Goal: Task Accomplishment & Management: Complete application form

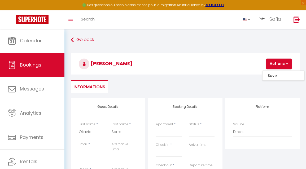
select select
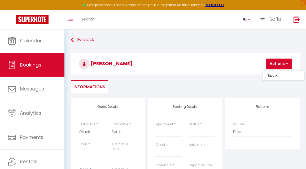
select select
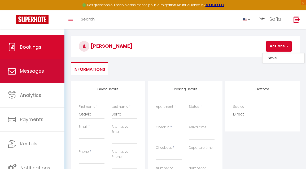
scroll to position [20, 0]
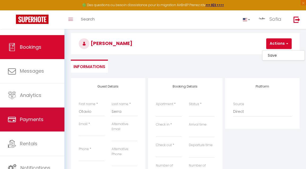
click at [33, 116] on span "Payments" at bounding box center [32, 119] width 24 height 7
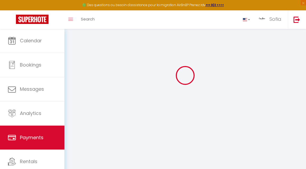
scroll to position [7, 0]
select select "2"
select select "0"
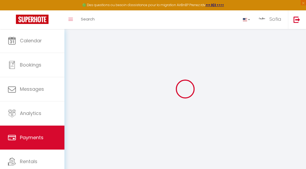
select select "0"
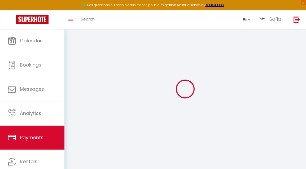
select select "0"
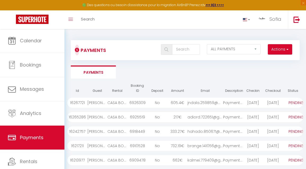
scroll to position [0, 0]
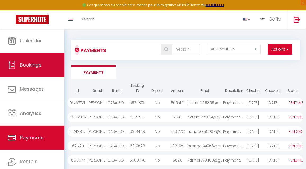
click at [38, 58] on link "Bookings" at bounding box center [32, 65] width 65 height 24
select select "not_cancelled"
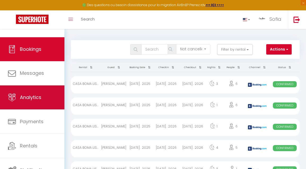
scroll to position [16, 0]
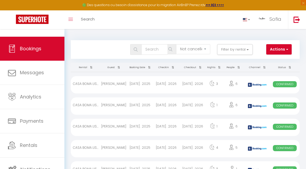
click at [287, 48] on span "button" at bounding box center [286, 48] width 3 height 5
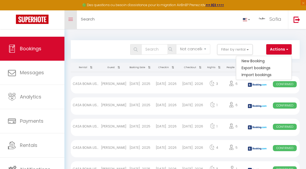
click at [70, 19] on span at bounding box center [70, 19] width 5 height 1
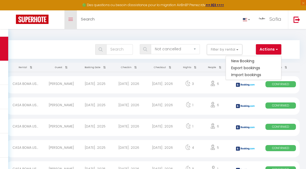
click at [70, 19] on span at bounding box center [70, 19] width 5 height 1
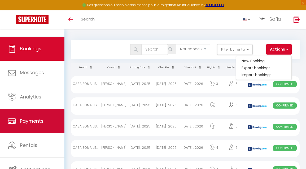
click at [51, 121] on link "Payments" at bounding box center [32, 121] width 65 height 24
select select "2"
select select "0"
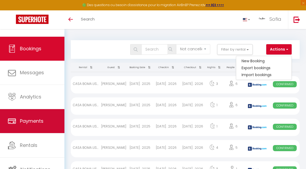
select select "0"
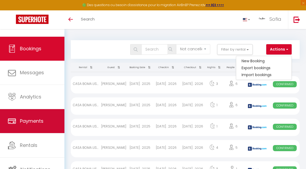
select select "0"
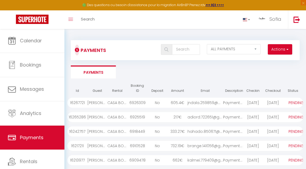
click at [286, 51] on span "button" at bounding box center [287, 48] width 3 height 5
click at [268, 60] on link "Create a new payment link" at bounding box center [261, 60] width 61 height 7
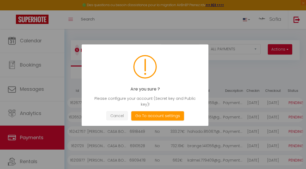
click at [119, 111] on button "Cancel" at bounding box center [117, 115] width 22 height 9
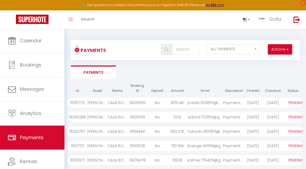
click at [283, 49] on button "Actions" at bounding box center [280, 49] width 24 height 11
click at [264, 61] on link "Create a new payment link" at bounding box center [261, 60] width 61 height 7
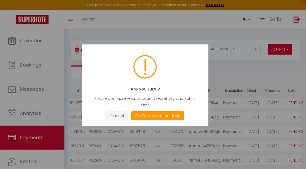
click at [118, 111] on button "Cancel" at bounding box center [117, 115] width 22 height 9
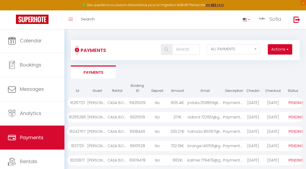
click at [281, 49] on button "Actions" at bounding box center [280, 49] width 24 height 11
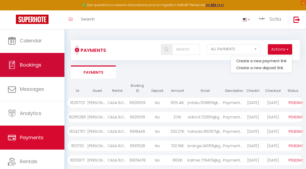
click at [46, 56] on link "Bookings" at bounding box center [32, 65] width 65 height 24
select select "not_cancelled"
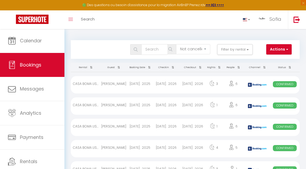
click at [279, 48] on button "Actions" at bounding box center [279, 49] width 25 height 11
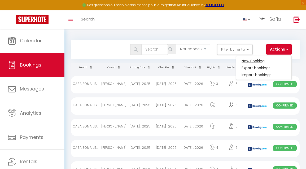
click at [256, 61] on link "New Booking" at bounding box center [264, 60] width 55 height 7
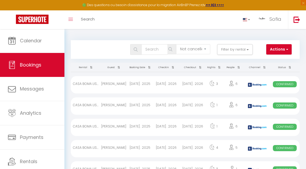
select select
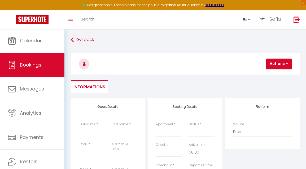
select select
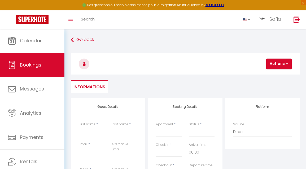
select select
checkbox input "false"
click at [93, 133] on input "First name" at bounding box center [92, 132] width 26 height 10
type input "C"
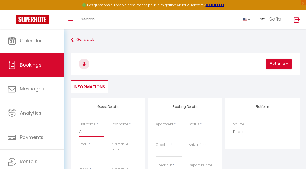
select select
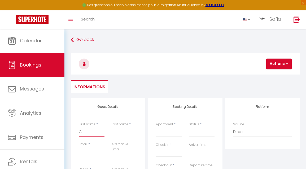
select select
checkbox input "false"
type input "Ca"
select select
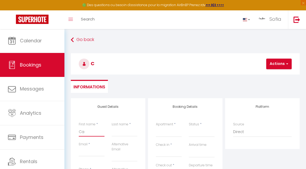
select select
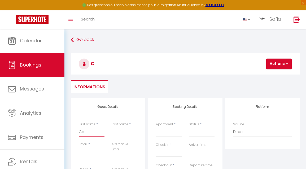
select select
checkbox input "false"
type input "Cat"
select select
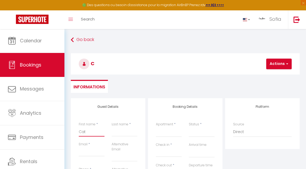
select select
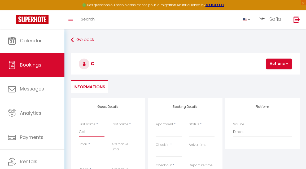
checkbox input "false"
type input "Cata"
select select
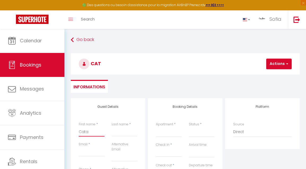
select select
checkbox input "false"
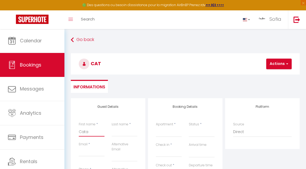
type input "Catar"
select select
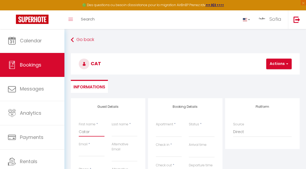
select select
checkbox input "false"
type input "Catari"
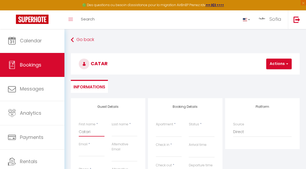
select select
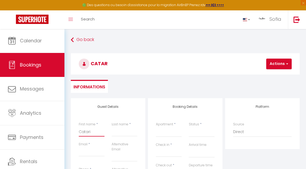
select select
checkbox input "false"
type input "Catarin"
select select
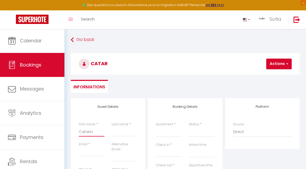
select select
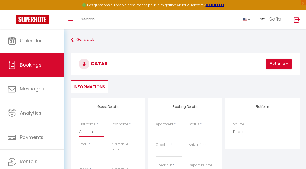
select select
checkbox input "false"
type input "[PERSON_NAME]"
select select
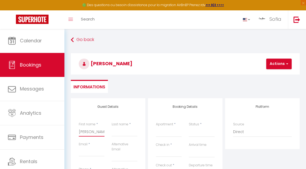
select select
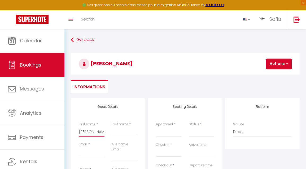
checkbox input "false"
type input "[PERSON_NAME]"
click at [120, 129] on input "Last name" at bounding box center [125, 132] width 26 height 10
type input "C"
select select
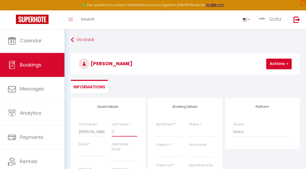
select select
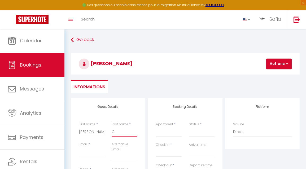
select select
checkbox input "false"
type input "Ca"
select select
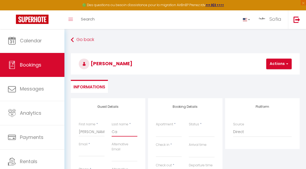
select select
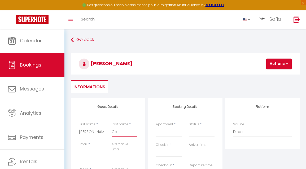
checkbox input "false"
type input "Car"
select select
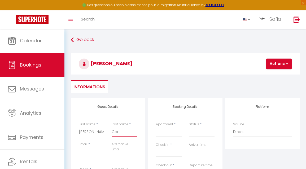
select select
checkbox input "false"
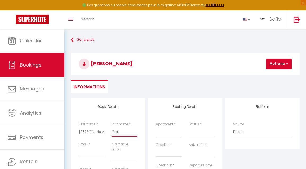
type input "Carv"
select select
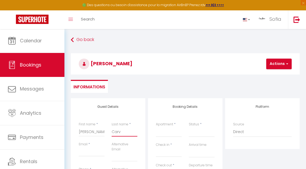
select select
checkbox input "false"
type input "Carva"
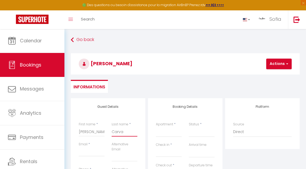
select select
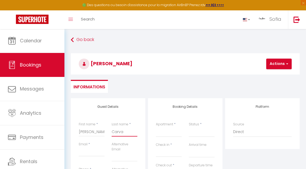
select select
checkbox input "false"
type input "Carval"
select select
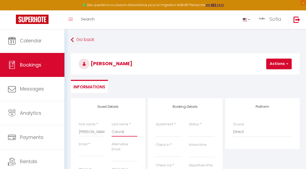
select select
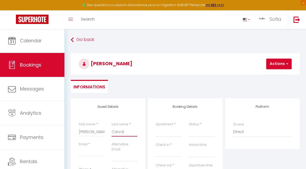
select select
checkbox input "false"
type input "Carvalh"
select select
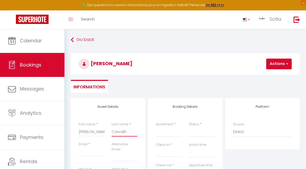
select select
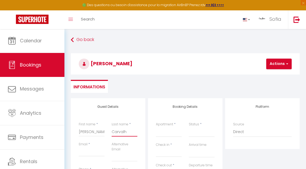
checkbox input "false"
type input "[PERSON_NAME]"
select select
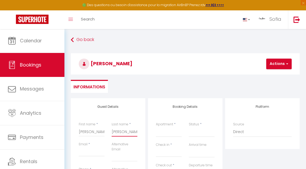
select select
checkbox input "false"
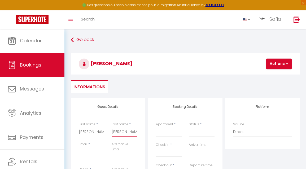
type input "[PERSON_NAME]"
click at [101, 150] on input "Email" at bounding box center [92, 152] width 26 height 10
type input "b"
select select
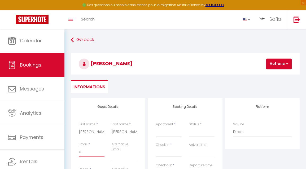
select select
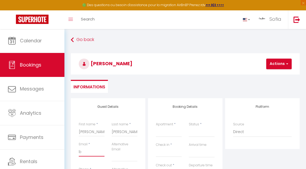
checkbox input "false"
type input "bo"
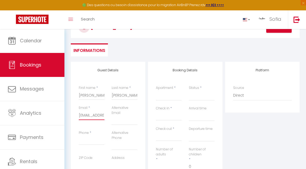
scroll to position [38, 0]
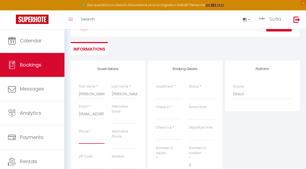
click at [99, 135] on input "Phone" at bounding box center [92, 139] width 26 height 10
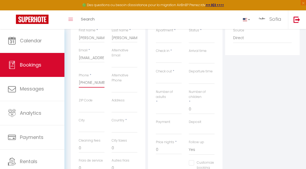
scroll to position [94, 0]
click at [102, 146] on input "0" at bounding box center [92, 148] width 26 height 10
click at [126, 147] on input "0" at bounding box center [125, 148] width 26 height 10
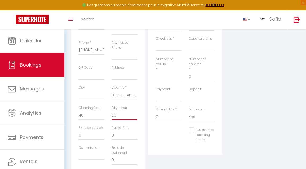
scroll to position [126, 0]
click at [168, 117] on input "0" at bounding box center [169, 117] width 26 height 10
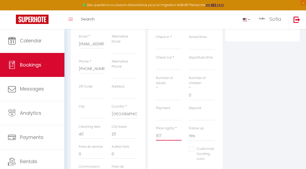
scroll to position [107, 0]
click at [169, 95] on input "Number of adults" at bounding box center [169, 96] width 26 height 10
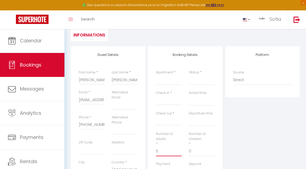
scroll to position [52, 0]
click at [169, 101] on input "Check in" at bounding box center [169, 100] width 26 height 7
click at [174, 101] on input "Check in" at bounding box center [169, 100] width 26 height 7
click at [166, 103] on input "Check in" at bounding box center [169, 100] width 26 height 7
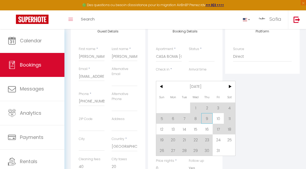
scroll to position [77, 0]
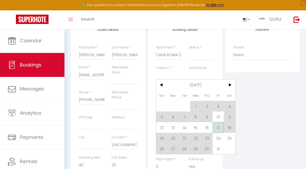
click at [221, 127] on span "17" at bounding box center [218, 127] width 11 height 11
click at [221, 127] on div "Booking Details Apartment * CASA BOMA LISBOA - MODERN & LUMINOUS APARTMENT WITH…" at bounding box center [185, 112] width 75 height 183
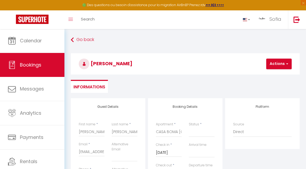
scroll to position [0, 0]
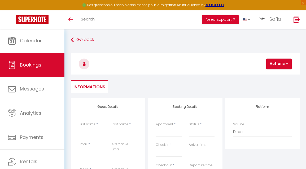
select select
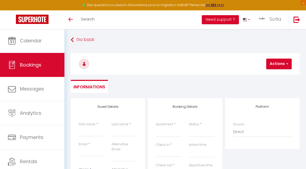
select select
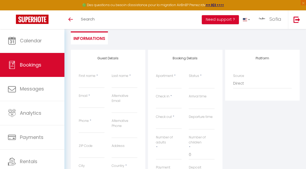
scroll to position [49, 0]
click at [172, 102] on input "Check in" at bounding box center [169, 103] width 26 height 7
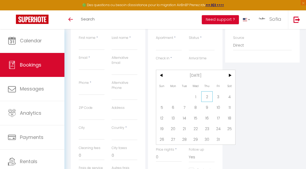
scroll to position [86, 0]
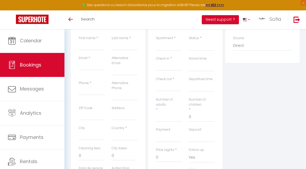
click at [263, 95] on div "Platform Source Direct [DOMAIN_NAME] [DOMAIN_NAME] Chalet montagne Expedia Gite…" at bounding box center [262, 114] width 77 height 205
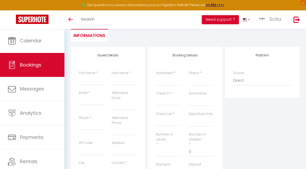
scroll to position [51, 0]
select select "6272"
select select
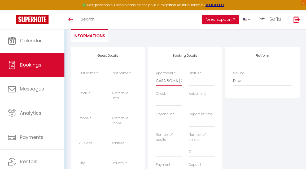
select select
checkbox input "false"
select select
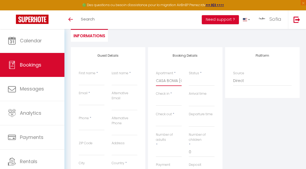
select select
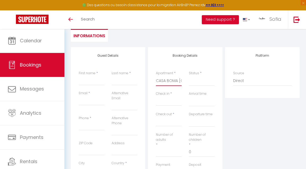
checkbox input "false"
click at [169, 99] on input "Check in" at bounding box center [169, 101] width 26 height 7
click at [161, 101] on input "Check in" at bounding box center [169, 101] width 26 height 7
click at [163, 102] on input "Check in" at bounding box center [169, 101] width 26 height 7
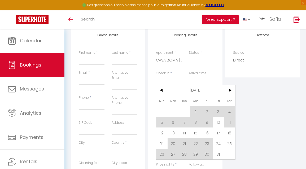
scroll to position [84, 0]
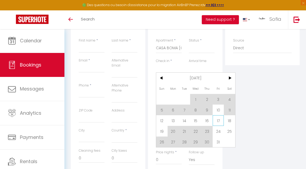
click at [219, 121] on span "17" at bounding box center [218, 120] width 11 height 11
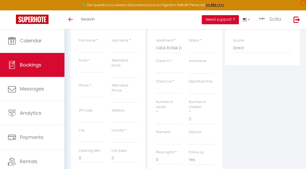
select select
type input "[DATE]"
select select
type input "[DATE]"
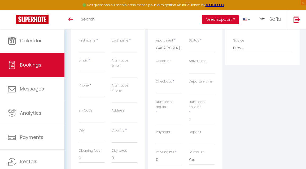
select select
checkbox input "false"
click at [263, 105] on div "Platform Source Direct [DOMAIN_NAME] [DOMAIN_NAME] Chalet montagne Expedia Gite…" at bounding box center [262, 116] width 77 height 205
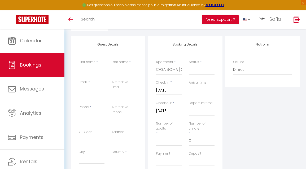
scroll to position [62, 0]
select select "1"
select select
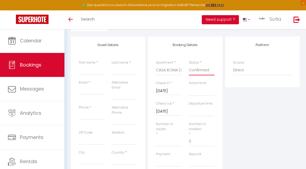
select select
checkbox input "false"
click at [95, 69] on input "First name" at bounding box center [92, 70] width 26 height 10
type input "C"
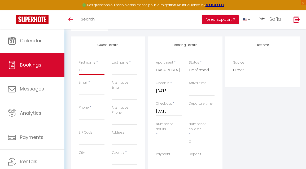
select select
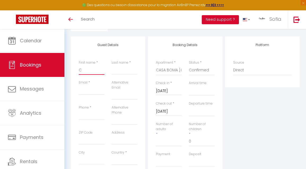
checkbox input "false"
type input "Ca"
select select
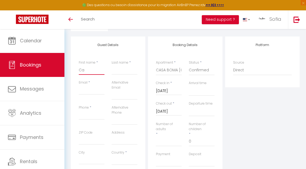
select select
checkbox input "false"
type input "Cat"
select select
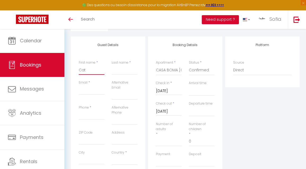
select select
checkbox input "false"
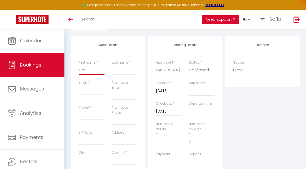
type input "Cata"
select select
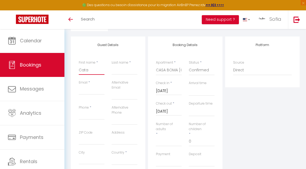
select select
checkbox input "false"
type input "Catar"
select select
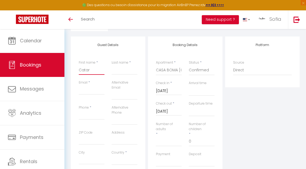
select select
checkbox input "false"
type input "Catari"
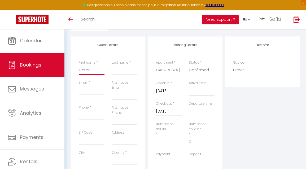
select select
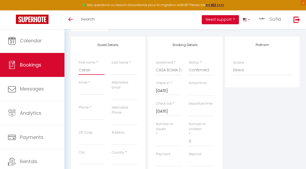
checkbox input "false"
type input "Catarin"
select select
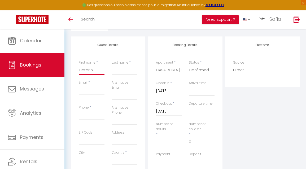
select select
checkbox input "false"
type input "[PERSON_NAME]"
select select
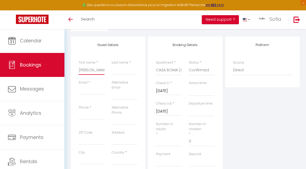
select select
checkbox input "false"
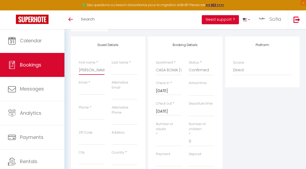
type input "[PERSON_NAME]"
click at [122, 74] on input "Last name" at bounding box center [125, 70] width 26 height 10
type input "C"
select select
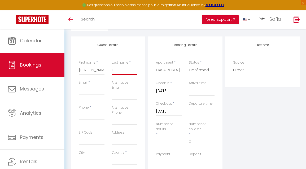
select select
checkbox input "false"
type input "Ca"
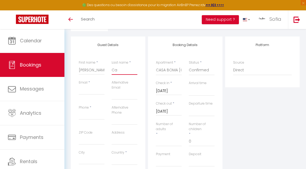
select select
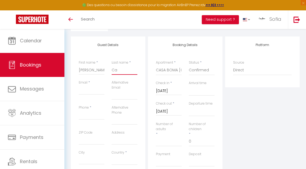
checkbox input "false"
type input "Car"
select select
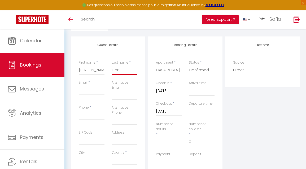
select select
checkbox input "false"
type input "Carv"
select select
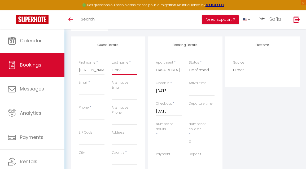
select select
checkbox input "false"
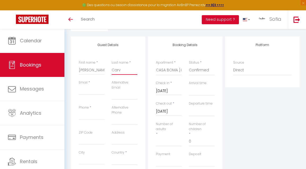
type input "Carva"
select select
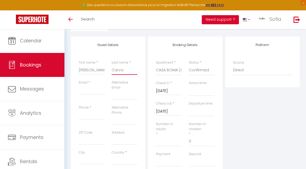
select select
checkbox input "false"
type input "Carval"
select select
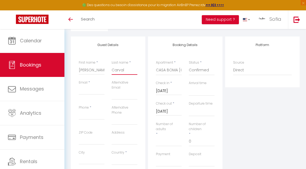
select select
checkbox input "false"
type input "Carvalh"
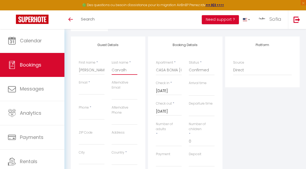
select select
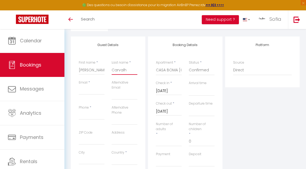
checkbox input "false"
type input "[PERSON_NAME]"
select select
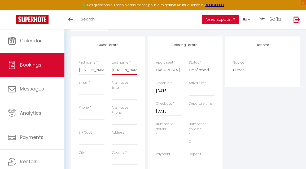
select select
checkbox input "false"
type input "[PERSON_NAME]"
click at [90, 91] on input "Email" at bounding box center [92, 90] width 26 height 10
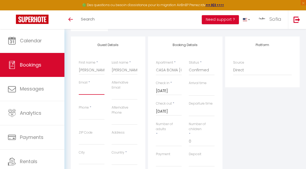
type input "b"
select select
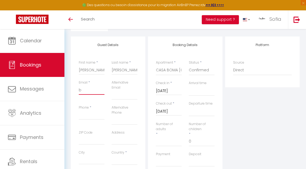
select select
checkbox input "false"
type input "bo"
select select
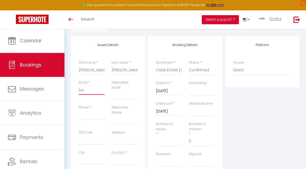
select select
checkbox input "false"
type input "boo"
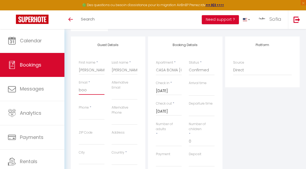
select select
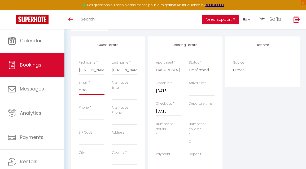
checkbox input "false"
type input "book"
select select
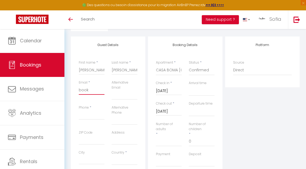
select select
checkbox input "false"
type input "booki"
select select
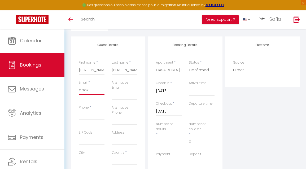
select select
checkbox input "false"
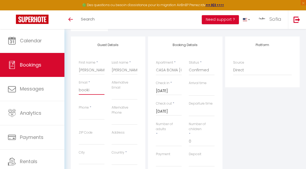
type input "bookig"
select select
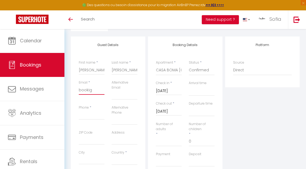
select select
checkbox input "false"
type input "booki"
select select
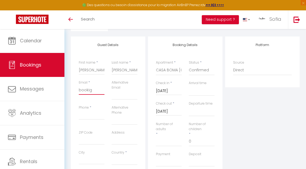
select select
click at [92, 112] on input "Phone" at bounding box center [92, 115] width 26 height 10
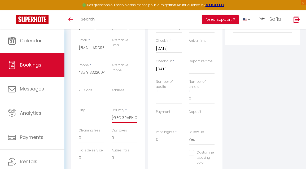
scroll to position [105, 0]
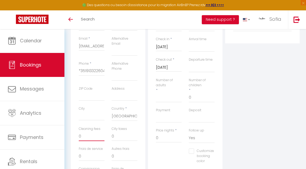
click at [100, 136] on input "0" at bounding box center [92, 136] width 26 height 10
click at [125, 132] on input "0" at bounding box center [125, 136] width 26 height 10
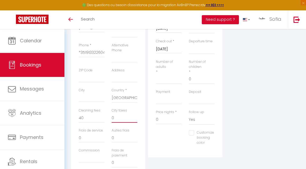
scroll to position [124, 0]
click at [173, 117] on input "0" at bounding box center [169, 119] width 26 height 10
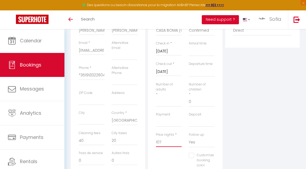
scroll to position [98, 0]
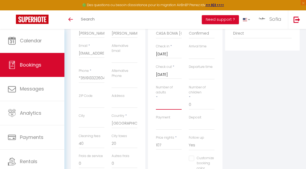
click at [175, 102] on input "Number of adults" at bounding box center [169, 105] width 26 height 10
click at [205, 103] on input "0" at bounding box center [202, 105] width 26 height 10
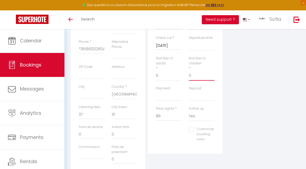
scroll to position [128, 0]
click at [96, 112] on input "37" at bounding box center [92, 114] width 26 height 10
click at [169, 115] on input "86" at bounding box center [169, 115] width 26 height 10
click at [97, 112] on input "0" at bounding box center [92, 114] width 26 height 10
click at [127, 113] on input "0" at bounding box center [125, 114] width 26 height 10
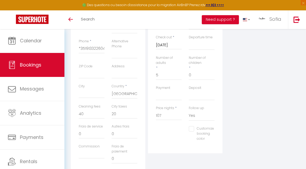
click at [270, 134] on div "Platform Source Direct [DOMAIN_NAME] [DOMAIN_NAME] Chalet montagne Expedia Gite…" at bounding box center [262, 72] width 77 height 205
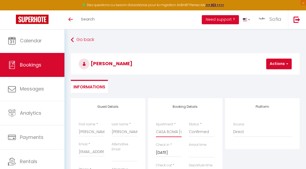
scroll to position [0, 0]
click at [279, 64] on button "Actions" at bounding box center [279, 63] width 25 height 11
click at [272, 77] on link "Save" at bounding box center [284, 75] width 42 height 7
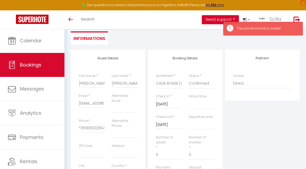
scroll to position [49, 0]
click at [80, 126] on input "*351913322604" at bounding box center [92, 128] width 26 height 10
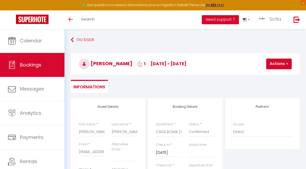
scroll to position [0, 0]
click at [280, 63] on button "Actions" at bounding box center [279, 63] width 25 height 11
click at [273, 74] on link "Save" at bounding box center [284, 75] width 42 height 7
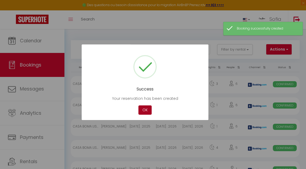
click at [145, 110] on button "OK" at bounding box center [145, 109] width 13 height 9
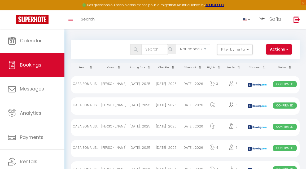
click at [283, 49] on button "Actions" at bounding box center [279, 49] width 25 height 11
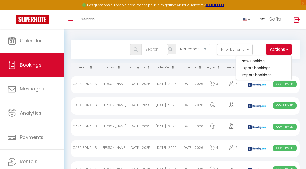
click at [257, 59] on link "New Booking" at bounding box center [264, 60] width 55 height 7
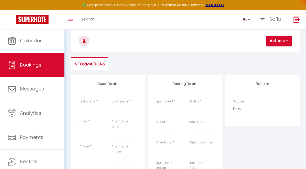
scroll to position [23, 0]
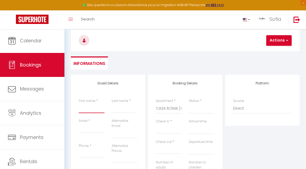
click at [93, 107] on input "First name" at bounding box center [92, 108] width 26 height 10
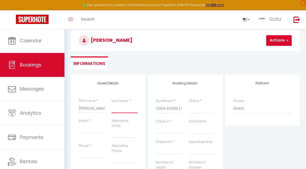
click at [120, 108] on input "Last name" at bounding box center [125, 108] width 26 height 10
click at [88, 129] on input "Email" at bounding box center [92, 128] width 26 height 10
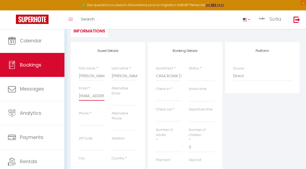
scroll to position [57, 0]
click at [97, 119] on input "Phone" at bounding box center [92, 120] width 26 height 10
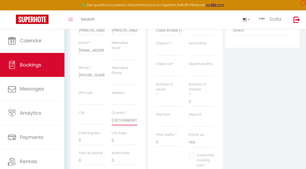
scroll to position [104, 0]
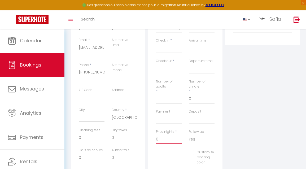
click at [171, 136] on input "0" at bounding box center [169, 139] width 26 height 10
click at [98, 135] on input "0" at bounding box center [92, 137] width 26 height 10
click at [127, 134] on input "0" at bounding box center [125, 137] width 26 height 10
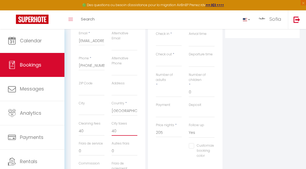
scroll to position [110, 0]
click at [171, 88] on input "Number of adults" at bounding box center [169, 93] width 26 height 10
click at [202, 89] on input "0" at bounding box center [202, 93] width 26 height 10
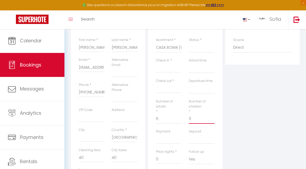
scroll to position [84, 0]
click at [171, 66] on input "Check in" at bounding box center [169, 68] width 26 height 7
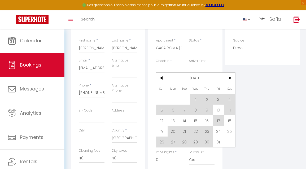
click at [171, 66] on input "Check in" at bounding box center [169, 68] width 26 height 7
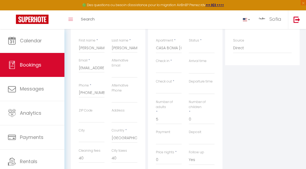
click at [171, 66] on input "Check in" at bounding box center [169, 68] width 26 height 7
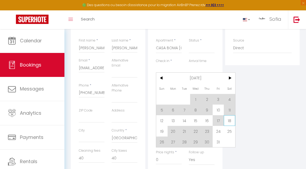
click at [228, 119] on span "18" at bounding box center [229, 120] width 11 height 11
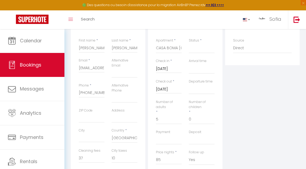
click at [256, 96] on div "Platform Source Direct [DOMAIN_NAME] [DOMAIN_NAME] Chalet montagne Expedia Gite…" at bounding box center [262, 116] width 77 height 205
click at [170, 90] on input "[DATE]" at bounding box center [169, 89] width 26 height 7
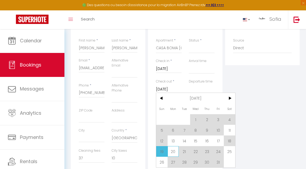
click at [174, 151] on span "20" at bounding box center [173, 151] width 11 height 11
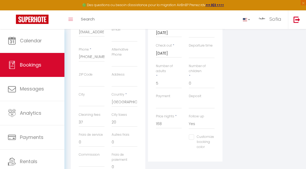
scroll to position [140, 0]
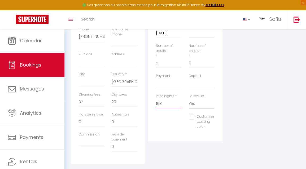
click at [172, 99] on input "168" at bounding box center [169, 104] width 26 height 10
click at [171, 104] on input "168" at bounding box center [169, 104] width 26 height 10
click at [92, 99] on input "0" at bounding box center [92, 102] width 26 height 10
click at [132, 102] on input "0" at bounding box center [125, 102] width 26 height 10
click at [249, 105] on div "Platform Source Direct [DOMAIN_NAME] [DOMAIN_NAME] Chalet montagne Expedia Gite…" at bounding box center [262, 60] width 77 height 205
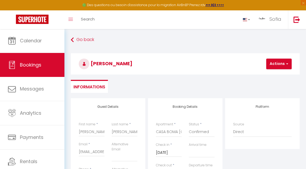
scroll to position [0, 0]
click at [277, 65] on button "Actions" at bounding box center [279, 63] width 25 height 11
click at [272, 73] on link "Save" at bounding box center [284, 75] width 42 height 7
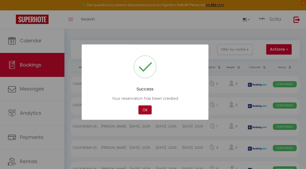
click at [148, 111] on button "OK" at bounding box center [145, 109] width 13 height 9
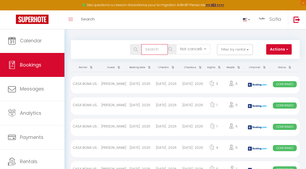
click at [157, 51] on input "text" at bounding box center [155, 49] width 27 height 11
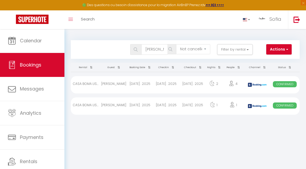
click at [170, 49] on img at bounding box center [171, 49] width 4 height 4
click at [131, 108] on div "[DATE] . 2025" at bounding box center [140, 105] width 26 height 17
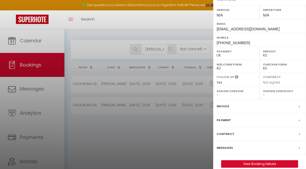
scroll to position [91, 0]
click at [261, 160] on link "View Booking Details" at bounding box center [260, 163] width 76 height 7
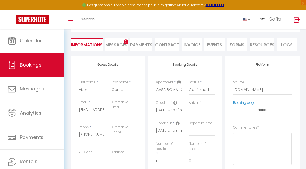
scroll to position [45, 0]
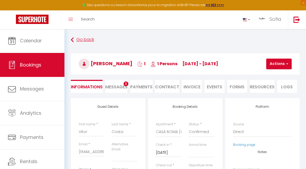
scroll to position [0, 0]
click at [26, 62] on span "Bookings" at bounding box center [31, 64] width 22 height 7
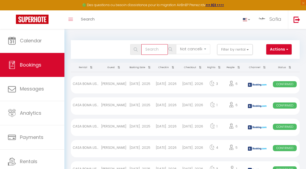
click at [153, 49] on input "text" at bounding box center [155, 49] width 27 height 11
click at [136, 48] on img at bounding box center [136, 49] width 4 height 4
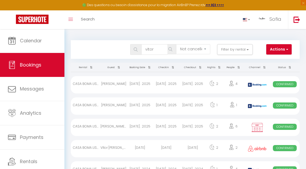
click at [144, 108] on div "[DATE] . 2025" at bounding box center [140, 105] width 26 height 17
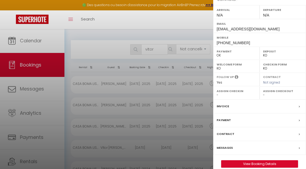
scroll to position [91, 0]
click at [259, 160] on link "View Booking Details" at bounding box center [260, 163] width 76 height 7
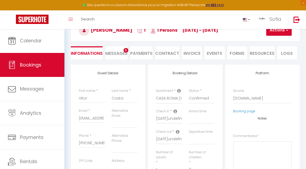
scroll to position [38, 0]
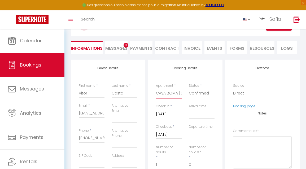
click at [169, 91] on select "CASA BOMA [GEOGRAPHIC_DATA] - MODERN & LUMINOUS APARTMENT WITH BALCONY - [GEOGR…" at bounding box center [169, 93] width 26 height 10
click at [173, 94] on select "CASA BOMA [GEOGRAPHIC_DATA] - MODERN & LUMINOUS APARTMENT WITH BALCONY - [GEOGR…" at bounding box center [169, 93] width 26 height 10
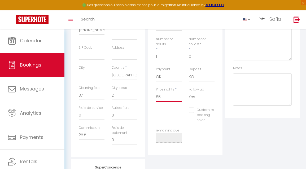
click at [169, 93] on input "85" at bounding box center [169, 97] width 26 height 10
click at [119, 92] on input "2" at bounding box center [125, 95] width 26 height 10
click at [97, 93] on input "0" at bounding box center [92, 95] width 26 height 10
click at [233, 130] on div "Platform Source Direct [DOMAIN_NAME] [DOMAIN_NAME] Chalet montagne Expedia Gite…" at bounding box center [262, 54] width 77 height 205
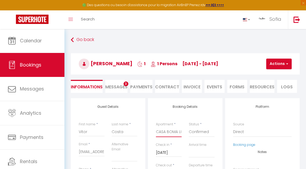
scroll to position [0, 0]
click at [276, 63] on button "Actions" at bounding box center [279, 63] width 25 height 11
click at [272, 76] on link "Save" at bounding box center [284, 75] width 42 height 7
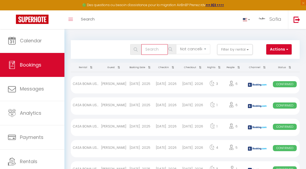
click at [156, 48] on input "text" at bounding box center [155, 49] width 27 height 11
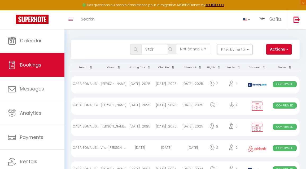
click at [153, 106] on div "[DATE] . 2025" at bounding box center [166, 105] width 26 height 17
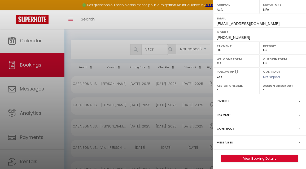
scroll to position [91, 0]
click at [257, 158] on link "View Booking Details" at bounding box center [260, 158] width 76 height 7
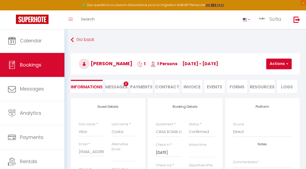
click at [184, 130] on div "Apartment * [GEOGRAPHIC_DATA] [GEOGRAPHIC_DATA] - MODERN & LUMINOUS APARTMENT W…" at bounding box center [169, 132] width 33 height 20
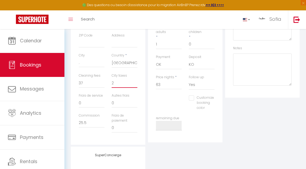
click at [121, 83] on input "2" at bounding box center [125, 83] width 26 height 10
click at [172, 84] on input "63" at bounding box center [169, 85] width 26 height 10
click at [292, 130] on div "Platform Source Direct [DOMAIN_NAME] [DOMAIN_NAME] Chalet montagne Expedia Gite…" at bounding box center [262, 41] width 77 height 205
click at [123, 84] on input "0" at bounding box center [125, 83] width 26 height 10
click at [89, 80] on input "0" at bounding box center [92, 83] width 26 height 10
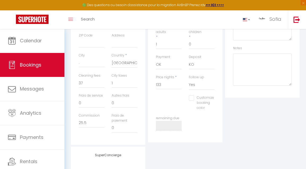
click at [214, 110] on div "Customize booking color #D7092E" at bounding box center [201, 105] width 33 height 20
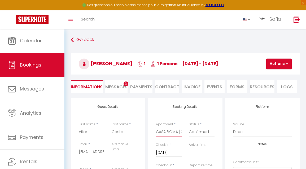
scroll to position [0, 0]
click at [277, 61] on button "Actions" at bounding box center [279, 63] width 25 height 11
click at [274, 75] on link "Save" at bounding box center [284, 75] width 42 height 7
click at [279, 60] on button "Actions" at bounding box center [279, 63] width 25 height 11
click at [272, 76] on link "Save" at bounding box center [284, 75] width 42 height 7
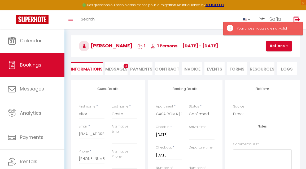
scroll to position [31, 0]
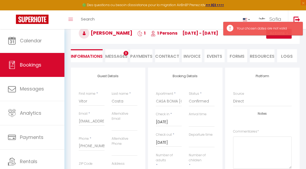
click at [167, 121] on input "[DATE]" at bounding box center [169, 121] width 26 height 7
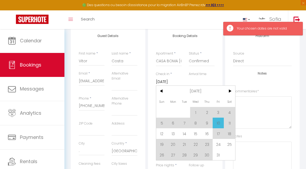
scroll to position [76, 0]
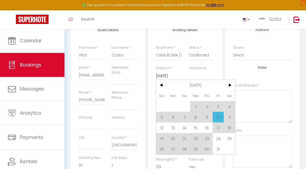
click at [285, 65] on div "Source Direct [DOMAIN_NAME] [DOMAIN_NAME] Chalet montagne Expedia Gite de [GEOG…" at bounding box center [263, 55] width 66 height 20
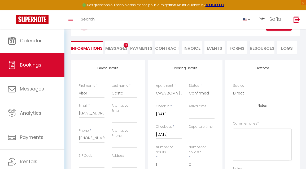
scroll to position [37, 0]
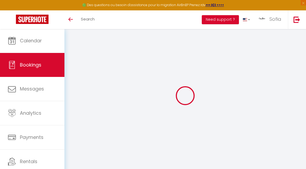
select select
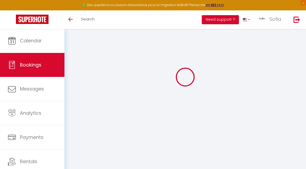
scroll to position [19, 0]
type input "Vitor"
type input "Costa"
type input "[EMAIL_ADDRESS][DOMAIN_NAME]"
type input "[PHONE_NUMBER]"
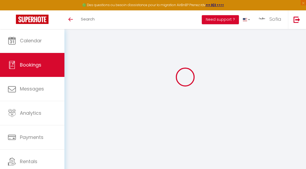
type input "."
select select "PT"
type input "25.5"
select select "1277"
select select "1"
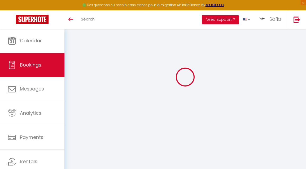
type input "[DATE]"
select select
type input "[DATE]"
select select
type input "1"
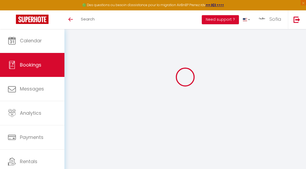
select select "12"
select select
type input "133"
checkbox input "false"
type input "0"
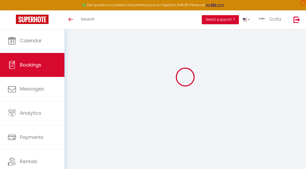
type input "0"
select select
select select "14"
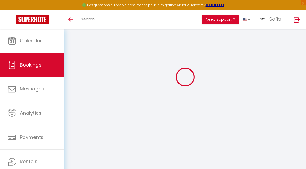
checkbox input "false"
select select
checkbox input "false"
select select
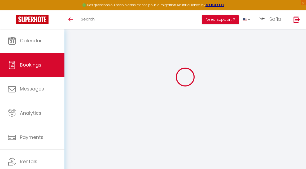
select select
checkbox input "false"
select select
checkbox input "false"
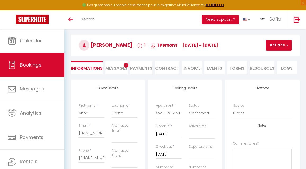
type input "37"
type input "1"
select select
checkbox input "false"
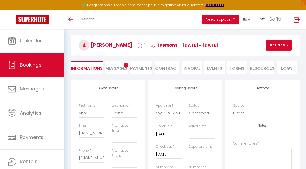
select select
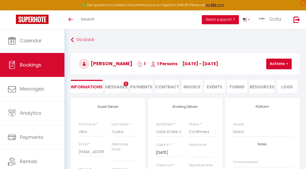
scroll to position [0, 0]
click at [275, 62] on button "Actions" at bounding box center [279, 63] width 25 height 11
click at [271, 75] on link "Save" at bounding box center [284, 75] width 42 height 7
select select
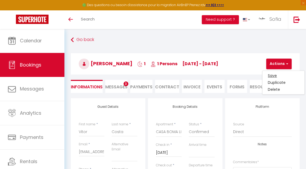
checkbox input "false"
select select
checkbox input "false"
select select "6272"
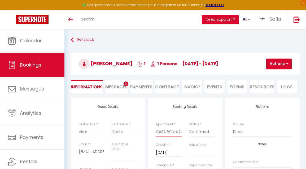
select select
checkbox input "false"
select select
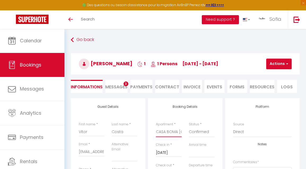
checkbox input "false"
type input "2"
select select
type input "63"
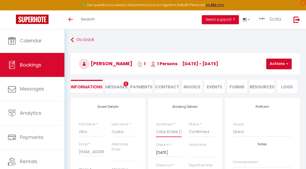
checkbox input "false"
click at [172, 132] on select "CASA BOMA [GEOGRAPHIC_DATA] - MODERN & LUMINOUS APARTMENT WITH BALCONY - [GEOGR…" at bounding box center [169, 132] width 26 height 10
select select "6448"
select select
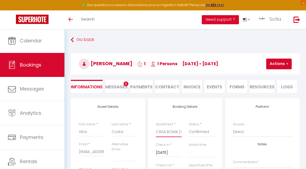
checkbox input "false"
select select
checkbox input "false"
select select
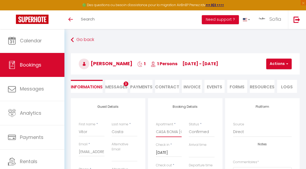
select select
type input "118"
checkbox input "false"
click at [177, 130] on select "CASA BOMA [GEOGRAPHIC_DATA] - MODERN & LUMINOUS APARTMENT WITH BALCONY - [GEOGR…" at bounding box center [169, 132] width 26 height 10
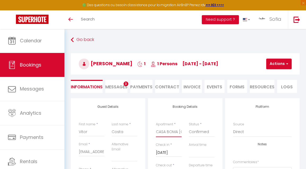
select select "6272"
select select
checkbox input "false"
select select
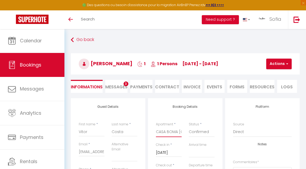
select select
checkbox input "false"
select select
type input "63"
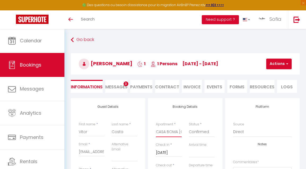
checkbox input "false"
click at [279, 65] on button "Actions" at bounding box center [279, 63] width 25 height 11
click at [276, 75] on link "Save" at bounding box center [284, 75] width 42 height 7
select select
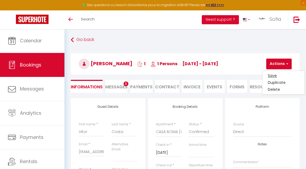
checkbox input "false"
select select
checkbox input "false"
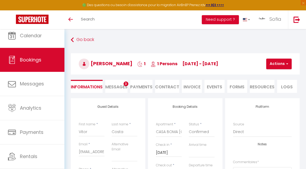
click at [36, 54] on link "Bookings" at bounding box center [32, 60] width 65 height 24
select select "not_cancelled"
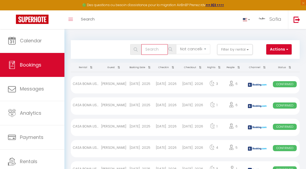
click at [151, 49] on input "text" at bounding box center [155, 49] width 27 height 11
type input "vitor"
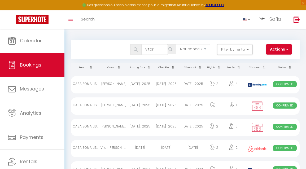
click at [174, 106] on div "[DATE] . 2025" at bounding box center [166, 105] width 26 height 17
select select "OK"
select select "KO"
select select "0"
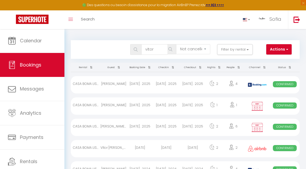
select select "1"
select select
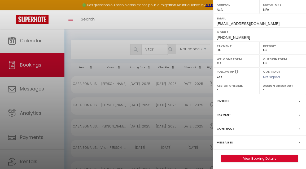
scroll to position [91, 0]
click at [259, 158] on link "View Booking Details" at bounding box center [260, 158] width 76 height 7
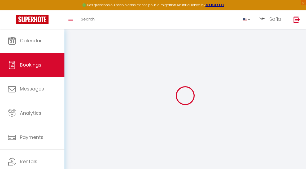
select select
checkbox input "false"
select select
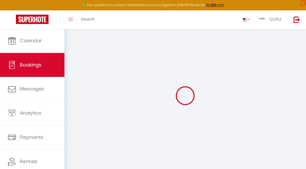
checkbox input "false"
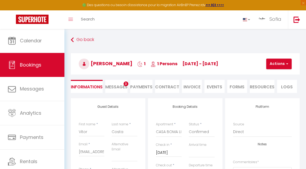
select select
checkbox input "false"
type input "37"
type input "1"
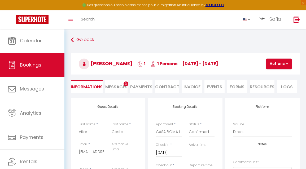
select select
checkbox input "false"
select select
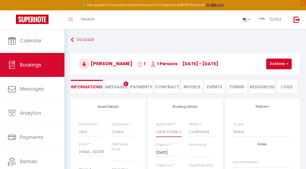
select select "6272"
select select
checkbox input "false"
select select
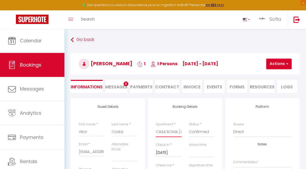
select select
checkbox input "false"
type input "2"
select select
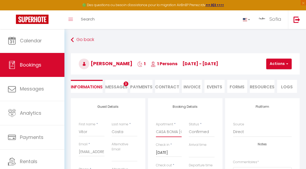
type input "63"
checkbox input "false"
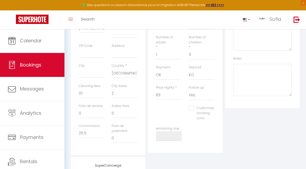
scroll to position [147, 0]
click at [164, 94] on input "63" at bounding box center [169, 97] width 26 height 10
click at [164, 95] on input "63" at bounding box center [169, 97] width 26 height 10
type input "6"
select select
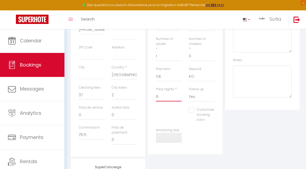
select select
checkbox input "false"
select select
checkbox input "false"
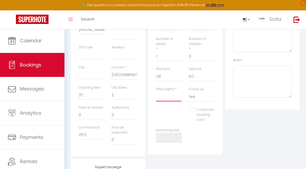
type input "1"
select select
checkbox input "false"
type input "13"
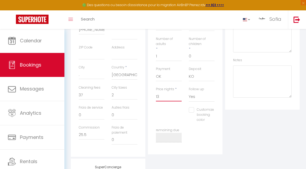
select select
checkbox input "false"
type input "133"
select select
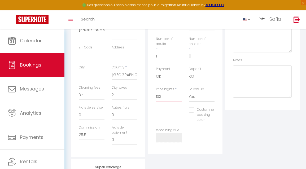
select select
checkbox input "false"
type input "133"
type input "0"
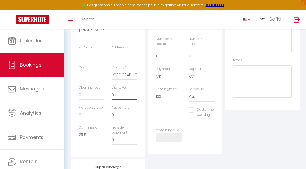
select select
checkbox input "false"
click at [123, 93] on input "0" at bounding box center [125, 95] width 26 height 10
select select
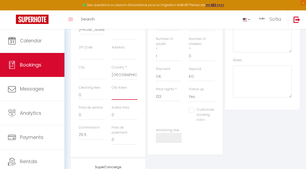
select select
checkbox input "false"
type input "1"
select select
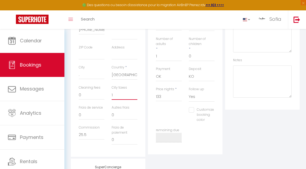
checkbox input "false"
type input "1"
click at [96, 93] on input "0" at bounding box center [92, 95] width 26 height 10
select select
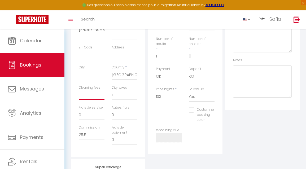
checkbox input "false"
type input "7"
select select
checkbox input "false"
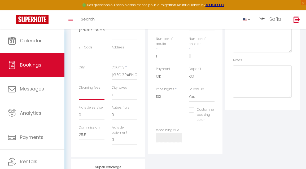
select select
checkbox input "false"
type input "3"
select select
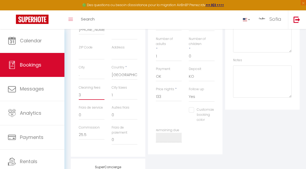
select select
checkbox input "false"
type input "37"
select select
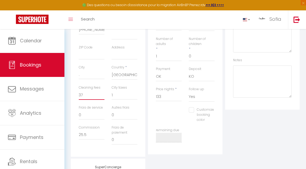
checkbox input "false"
type input "37"
click at [237, 140] on div "Platform Source Direct [DOMAIN_NAME] [DOMAIN_NAME] Chalet montagne Expedia Gite…" at bounding box center [262, 53] width 77 height 205
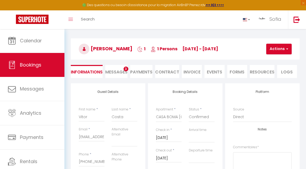
scroll to position [14, 0]
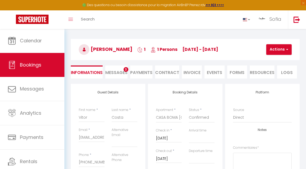
click at [273, 49] on button "Actions" at bounding box center [279, 49] width 25 height 11
click at [273, 62] on link "Save" at bounding box center [284, 61] width 42 height 7
select select
checkbox input "false"
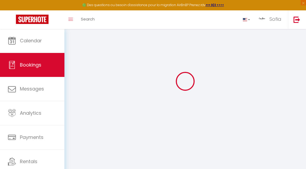
select select
checkbox input "false"
